Goal: Navigation & Orientation: Find specific page/section

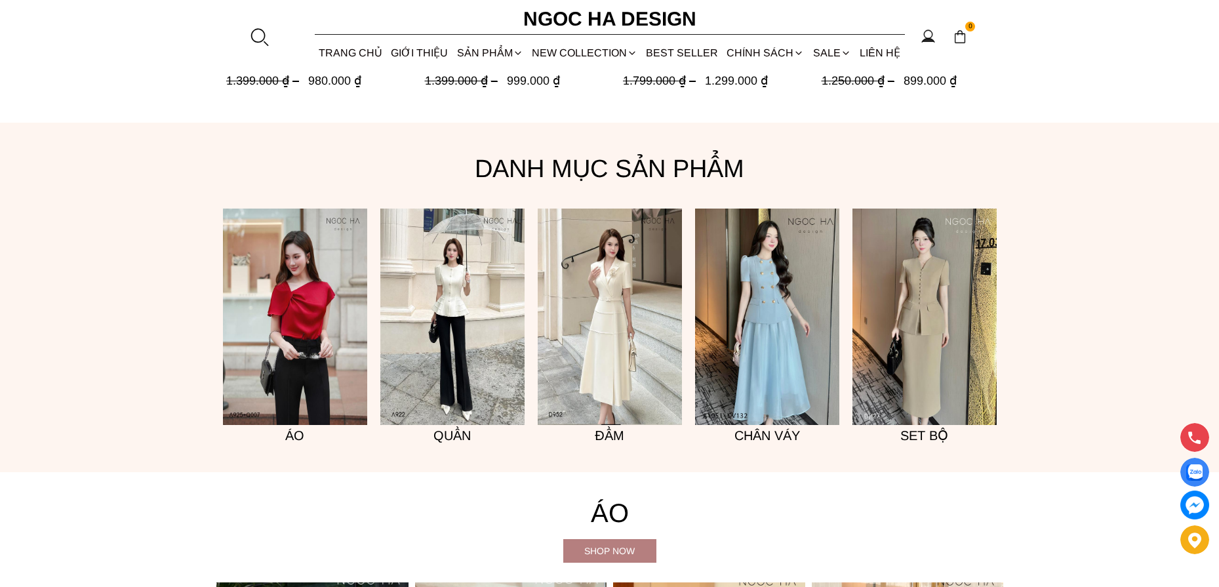
click at [306, 395] on img at bounding box center [295, 316] width 144 height 216
click at [742, 343] on img at bounding box center [767, 316] width 144 height 216
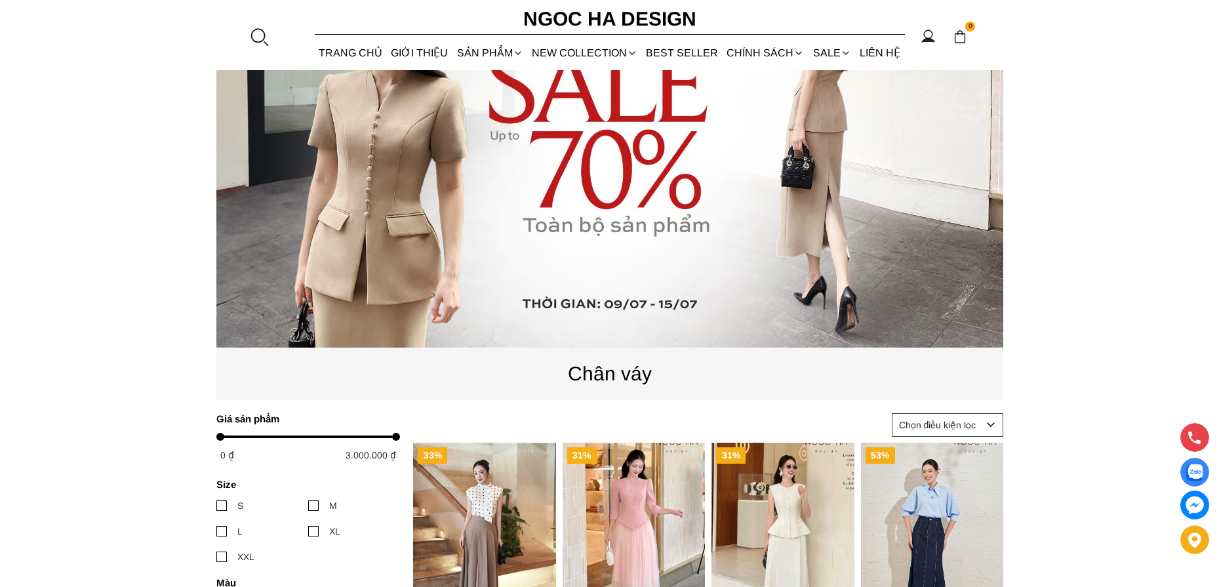
scroll to position [48, 0]
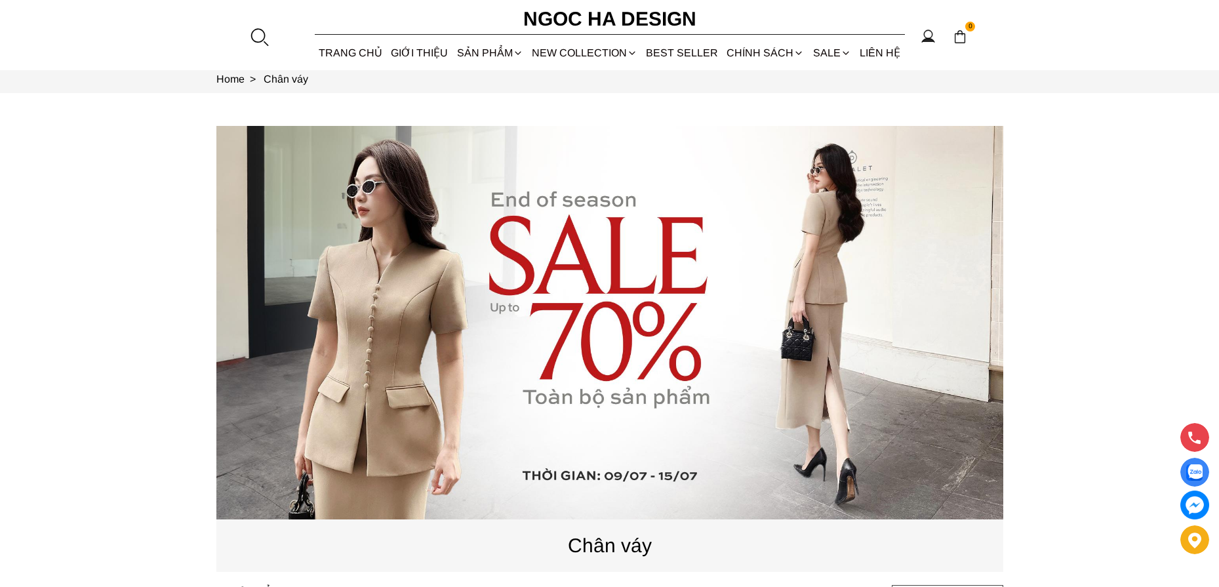
click at [435, 281] on source at bounding box center [609, 322] width 787 height 393
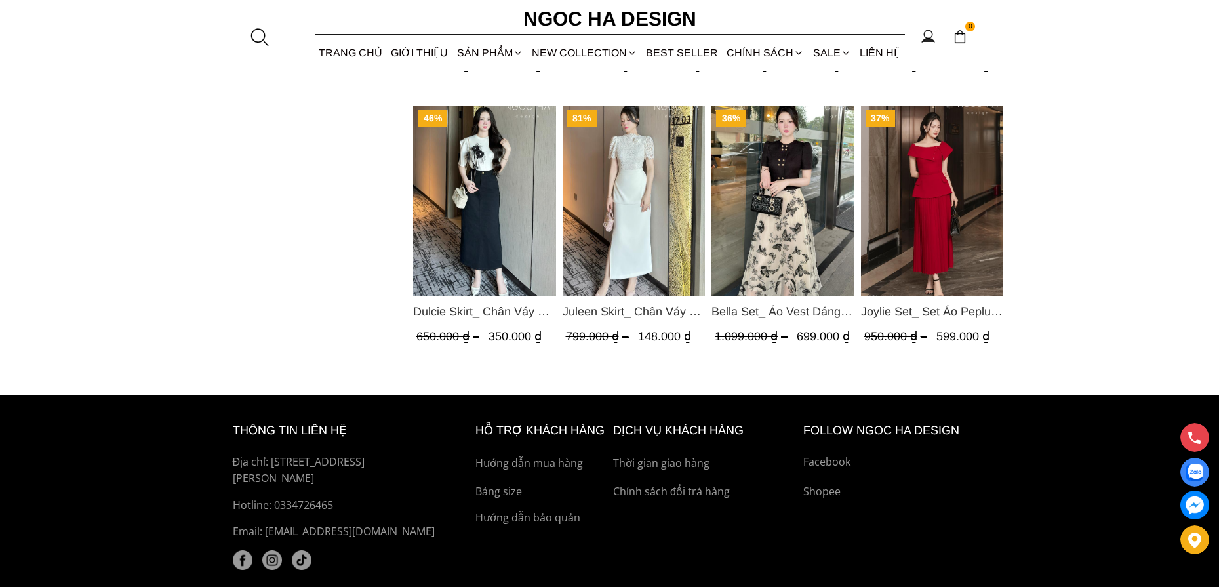
scroll to position [1162, 0]
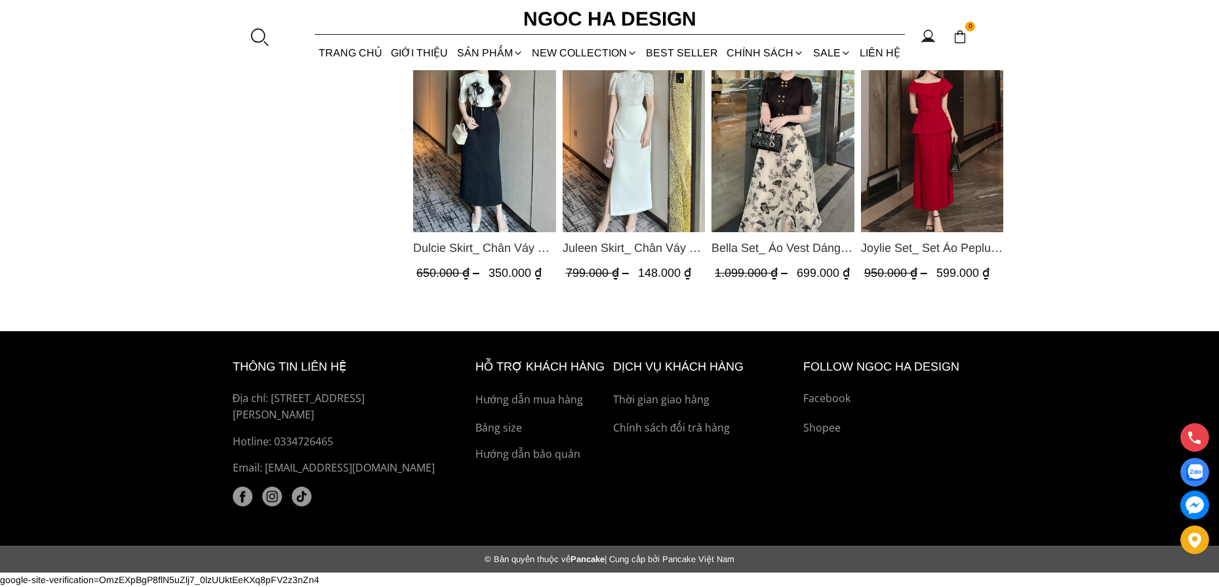
click at [498, 145] on img "Product image - Dulcie Skirt_ Chân Váy Bò Dáng Bút Chì A CV130" at bounding box center [484, 137] width 143 height 190
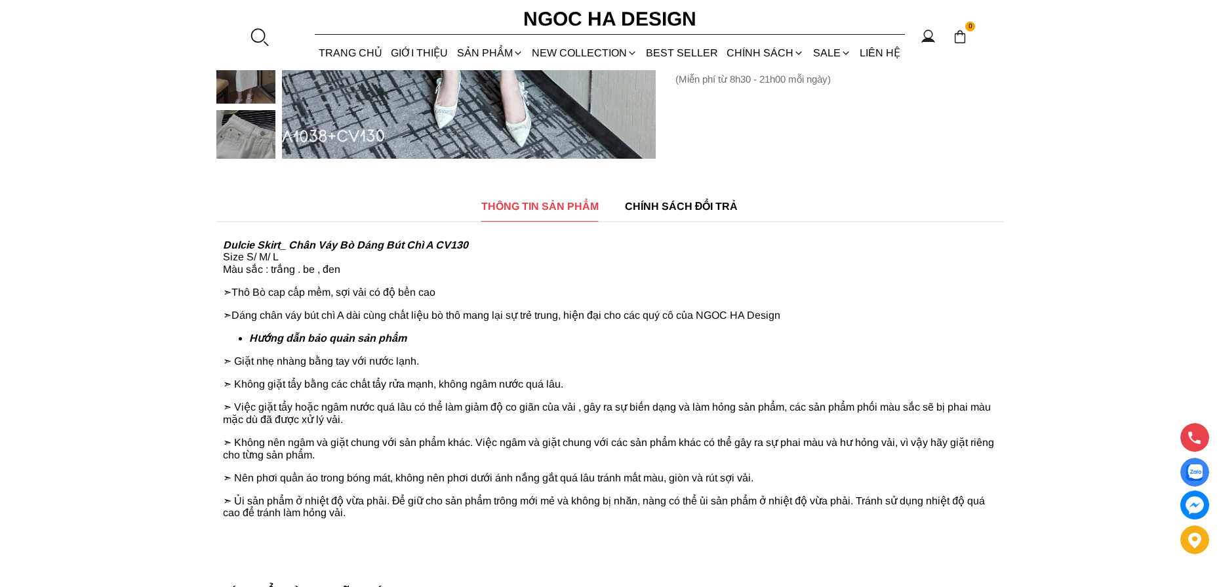
scroll to position [131, 0]
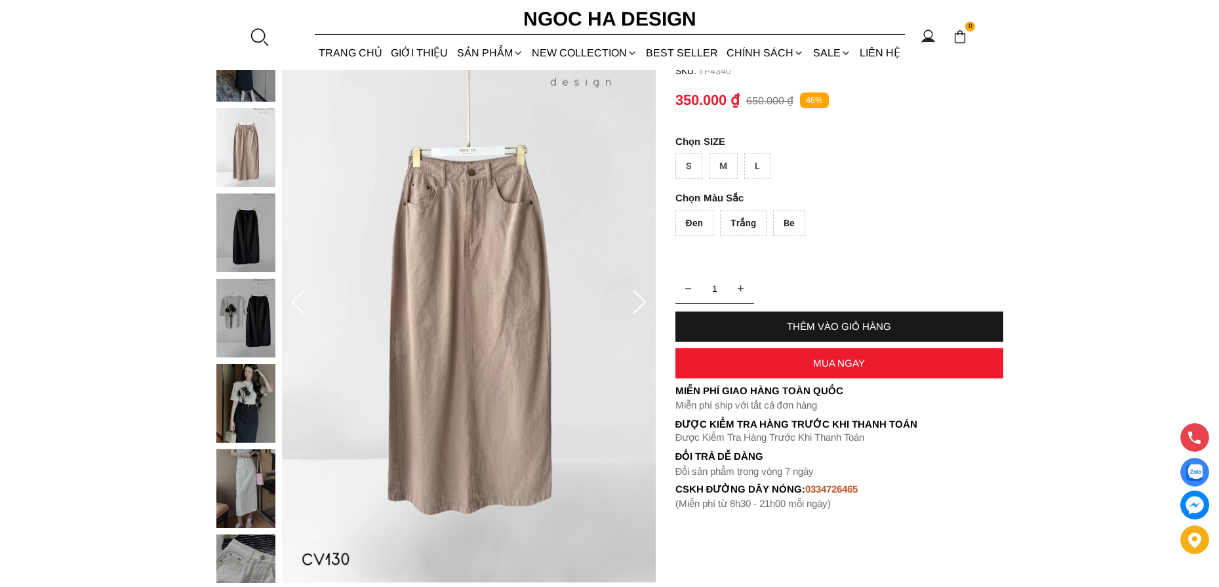
click at [641, 298] on icon at bounding box center [639, 302] width 13 height 24
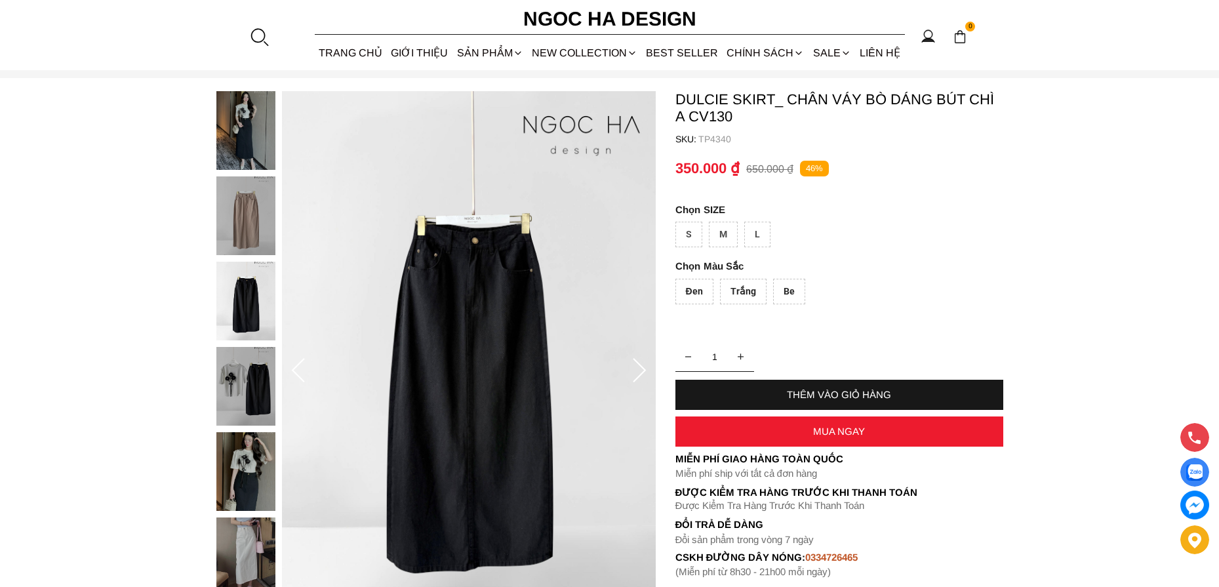
scroll to position [0, 0]
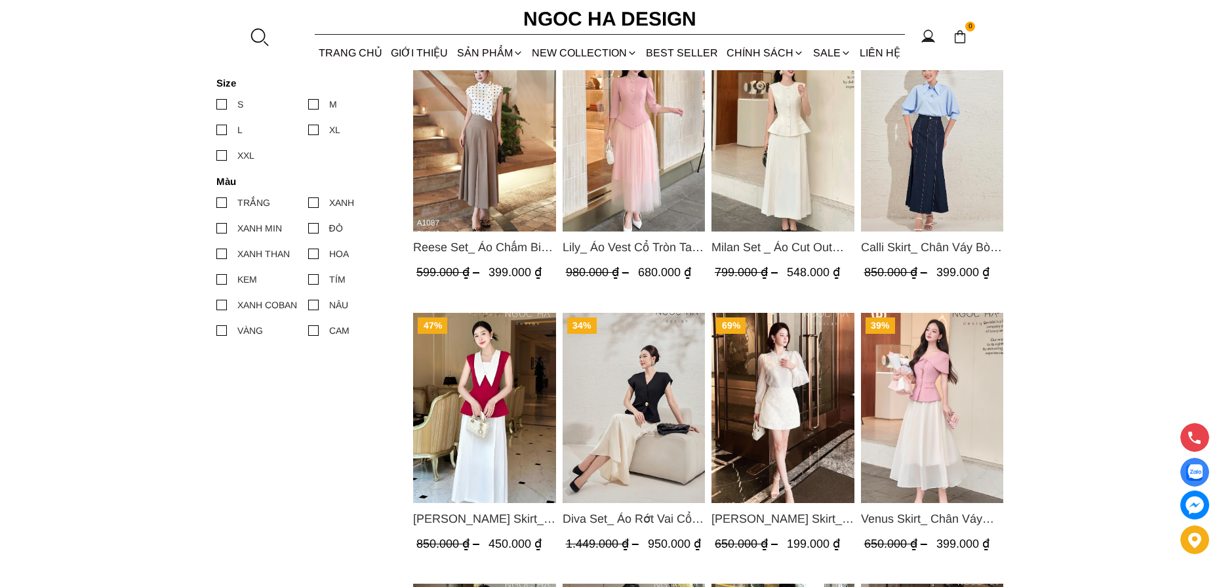
scroll to position [441, 0]
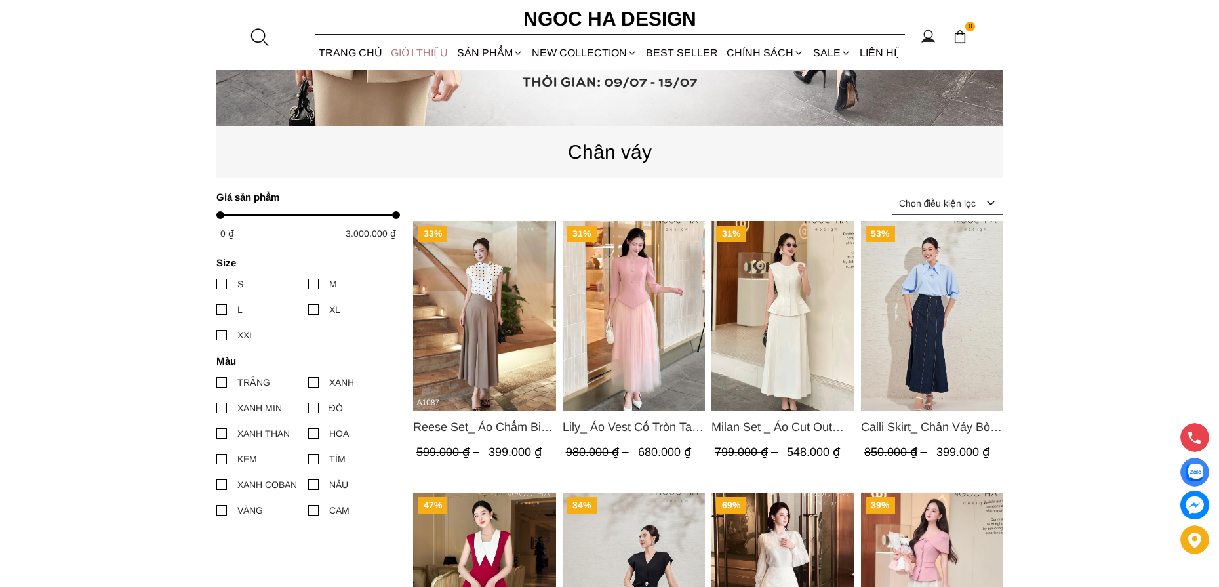
click at [431, 52] on link "GIỚI THIỆU" at bounding box center [420, 52] width 66 height 35
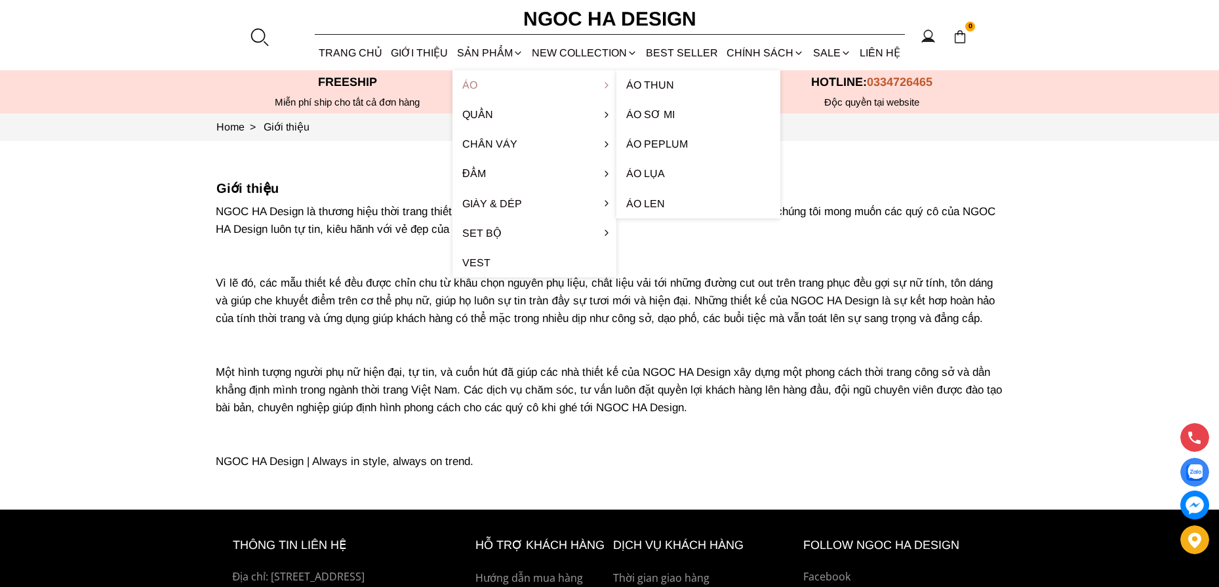
click at [471, 82] on link "Áo" at bounding box center [534, 84] width 164 height 29
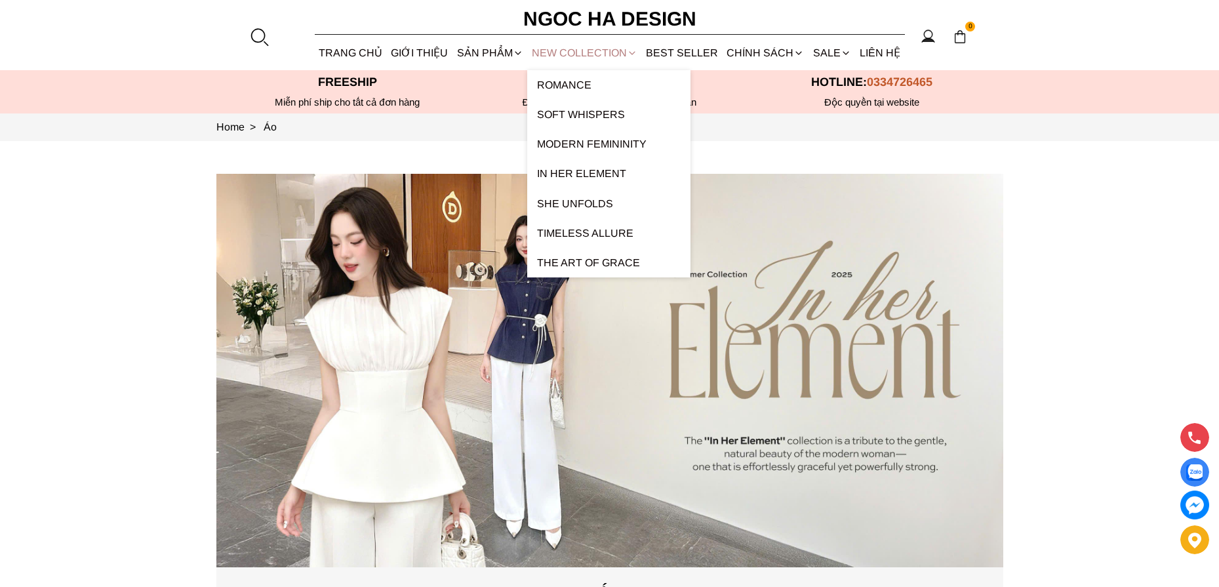
click at [570, 60] on link "NEW COLLECTION" at bounding box center [584, 52] width 114 height 35
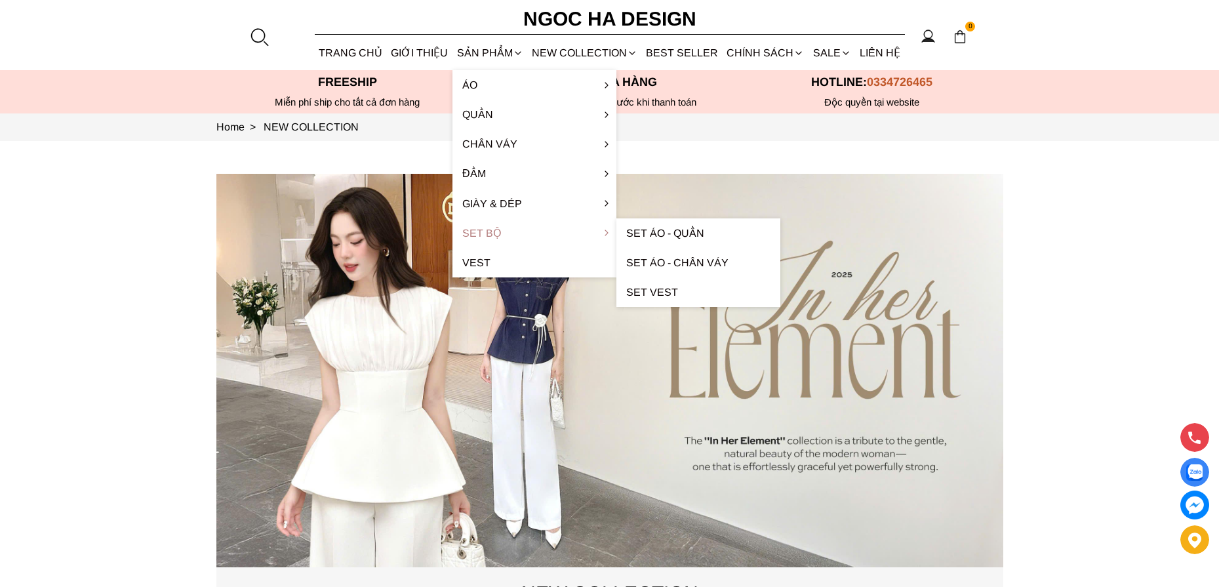
click at [502, 230] on link "Set Bộ" at bounding box center [534, 232] width 164 height 29
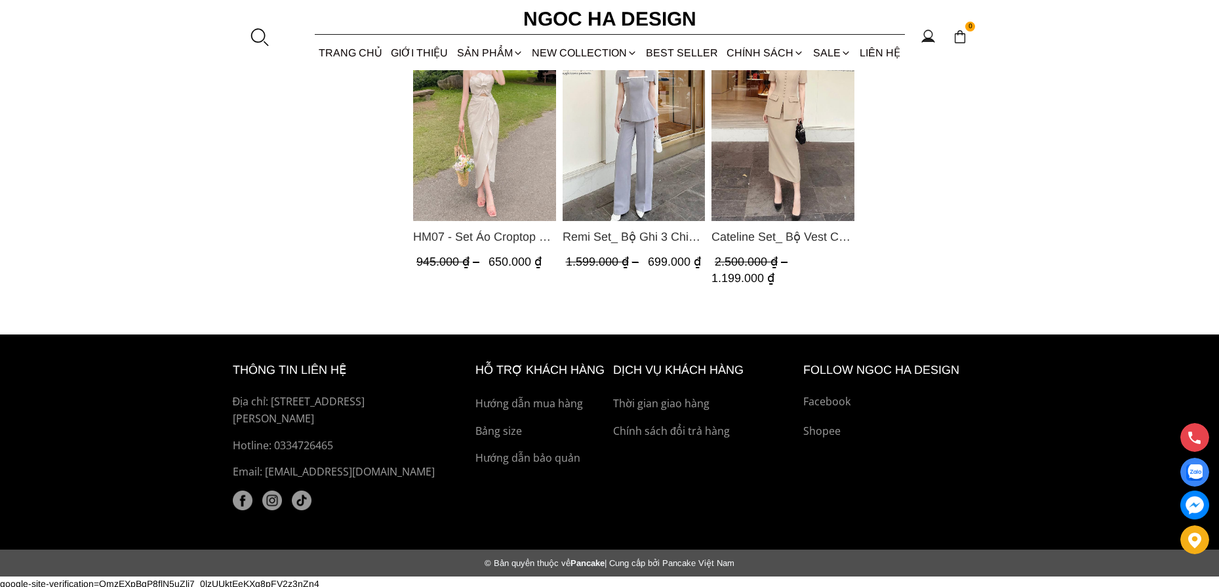
scroll to position [1192, 0]
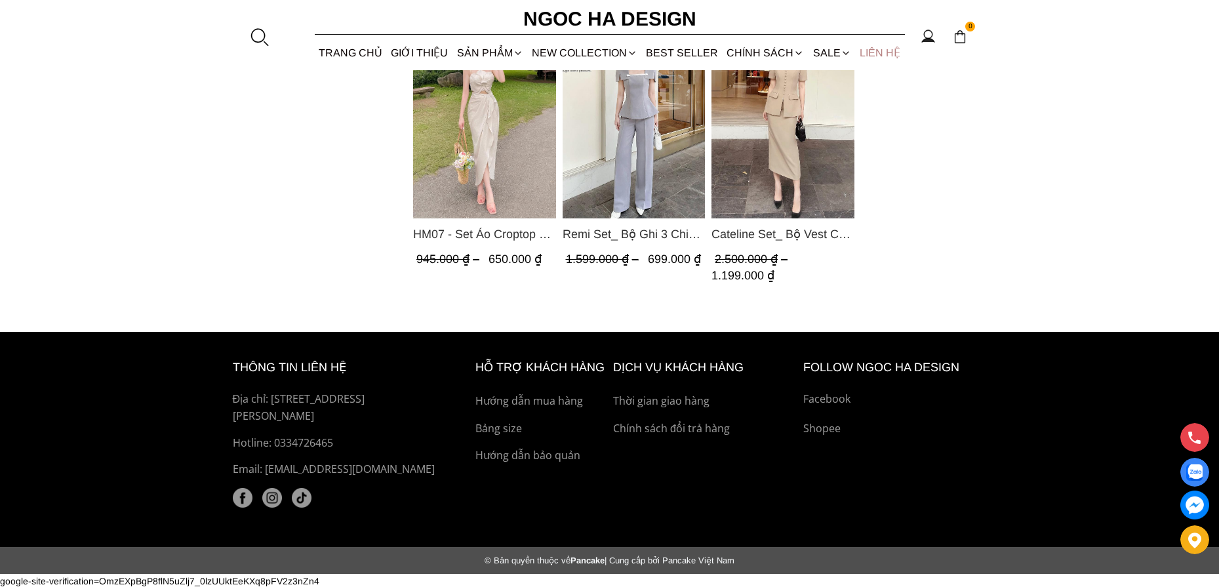
click at [883, 52] on link "LIÊN HỆ" at bounding box center [879, 52] width 49 height 35
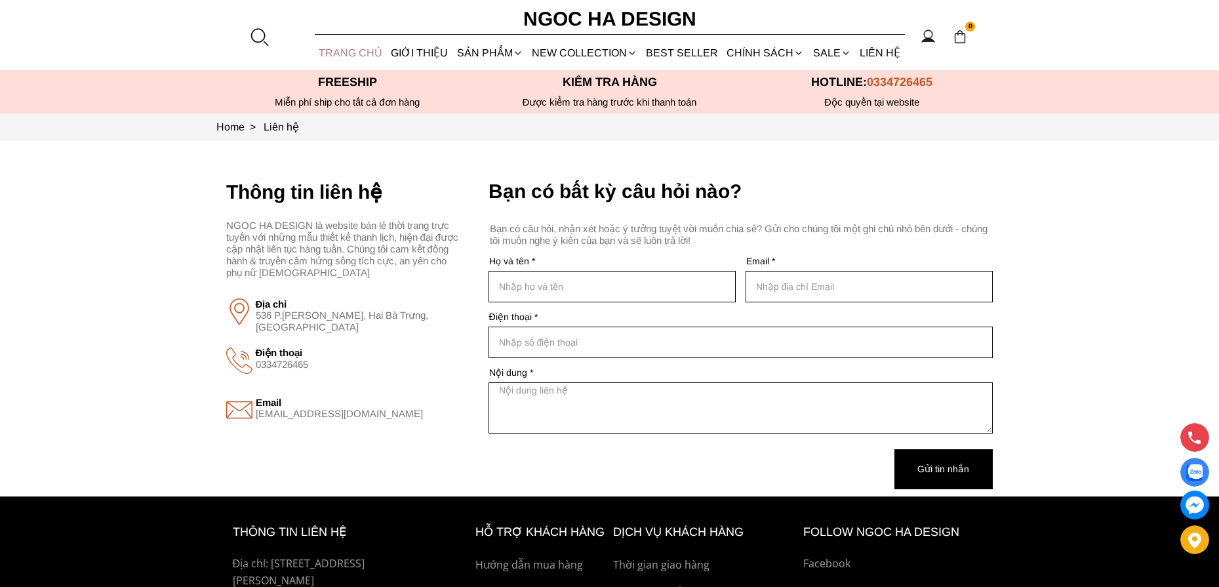
click at [368, 56] on link "TRANG CHỦ" at bounding box center [351, 52] width 72 height 35
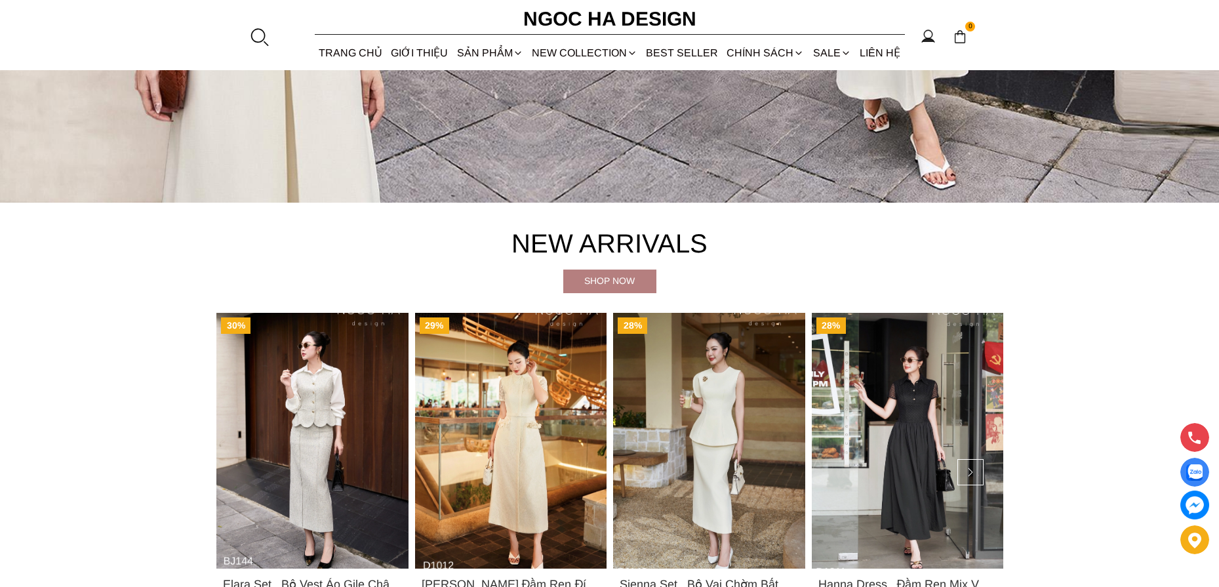
scroll to position [655, 0]
